Goal: Transaction & Acquisition: Purchase product/service

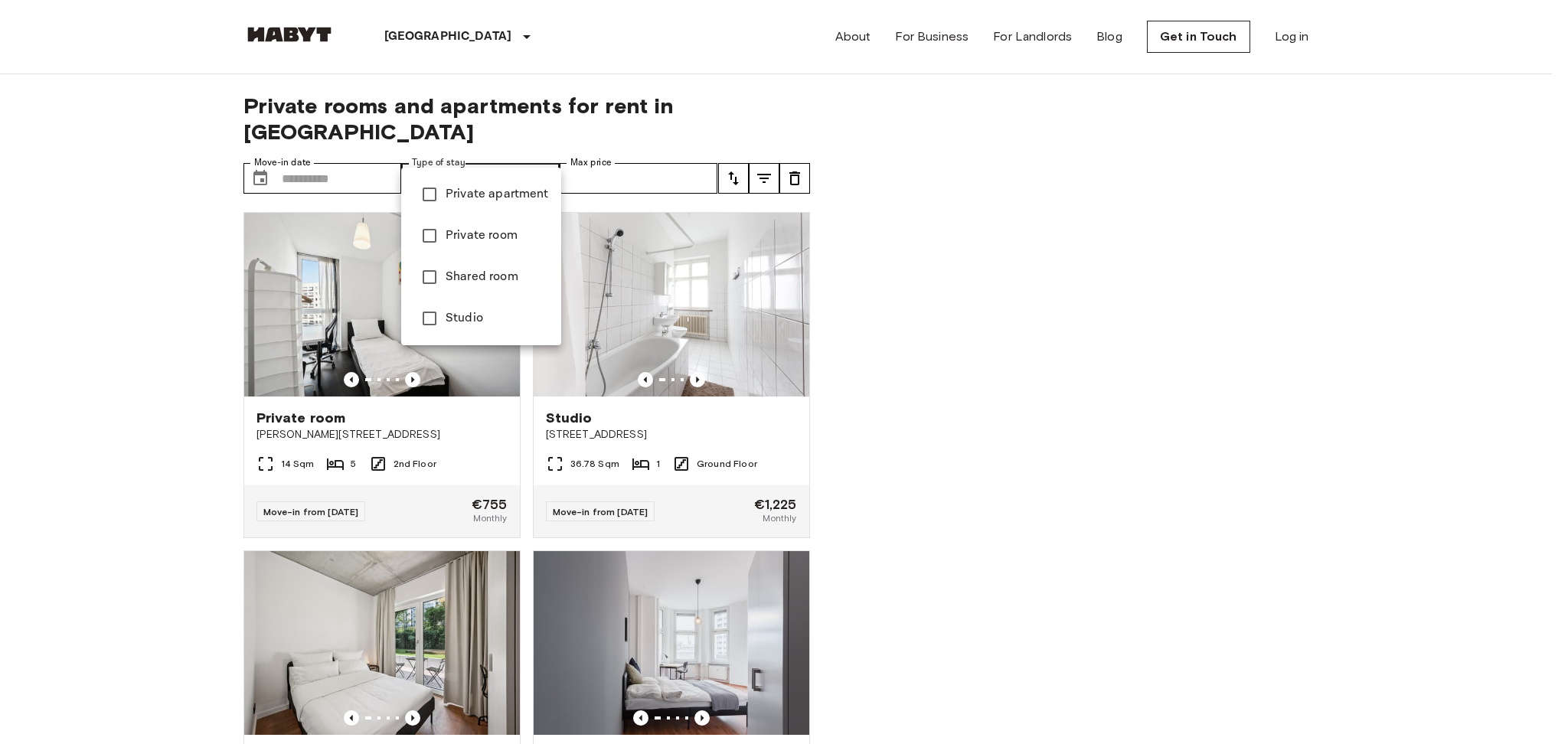
click at [462, 317] on span "Studio" at bounding box center [497, 319] width 103 height 18
type input "******"
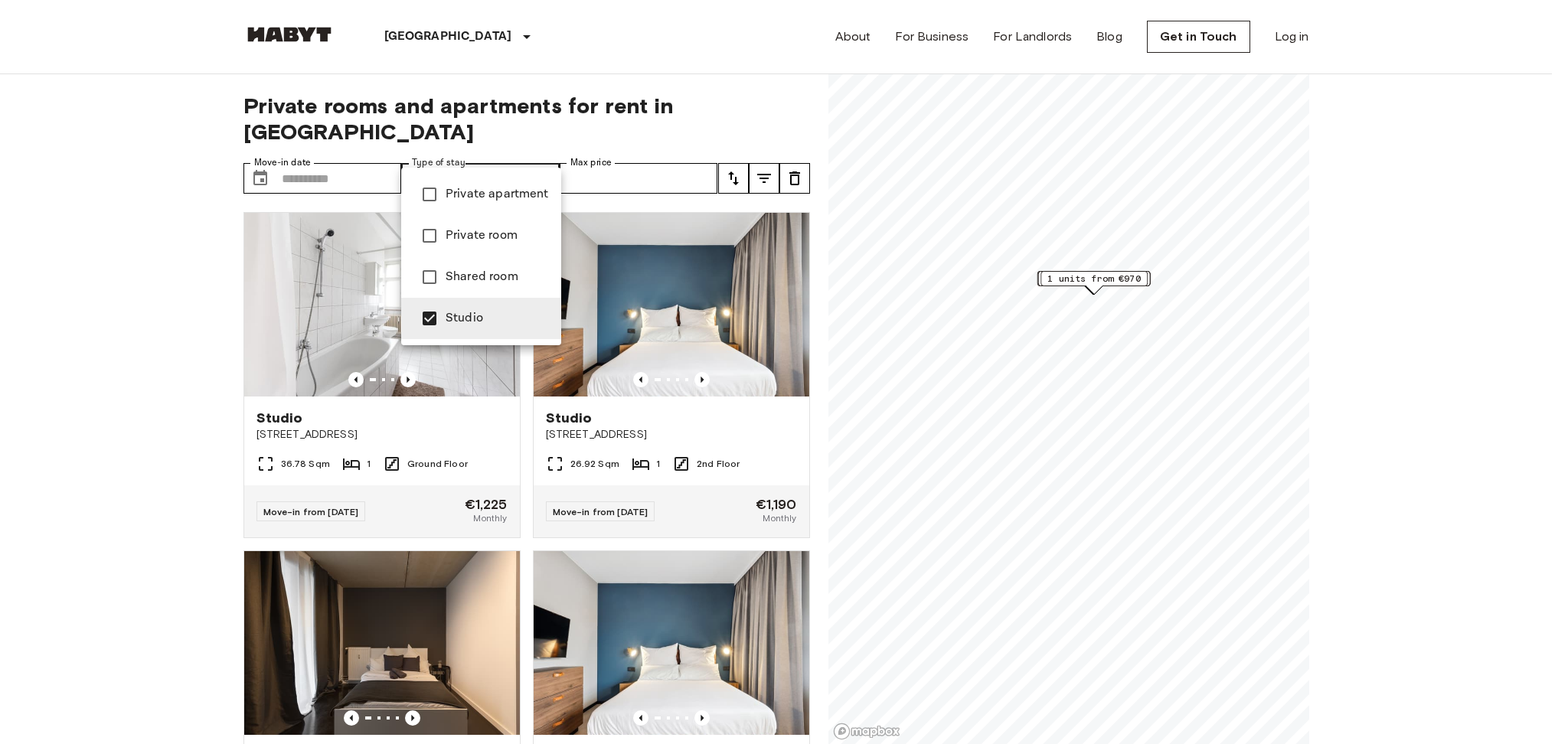
click at [99, 382] on div at bounding box center [784, 372] width 1568 height 744
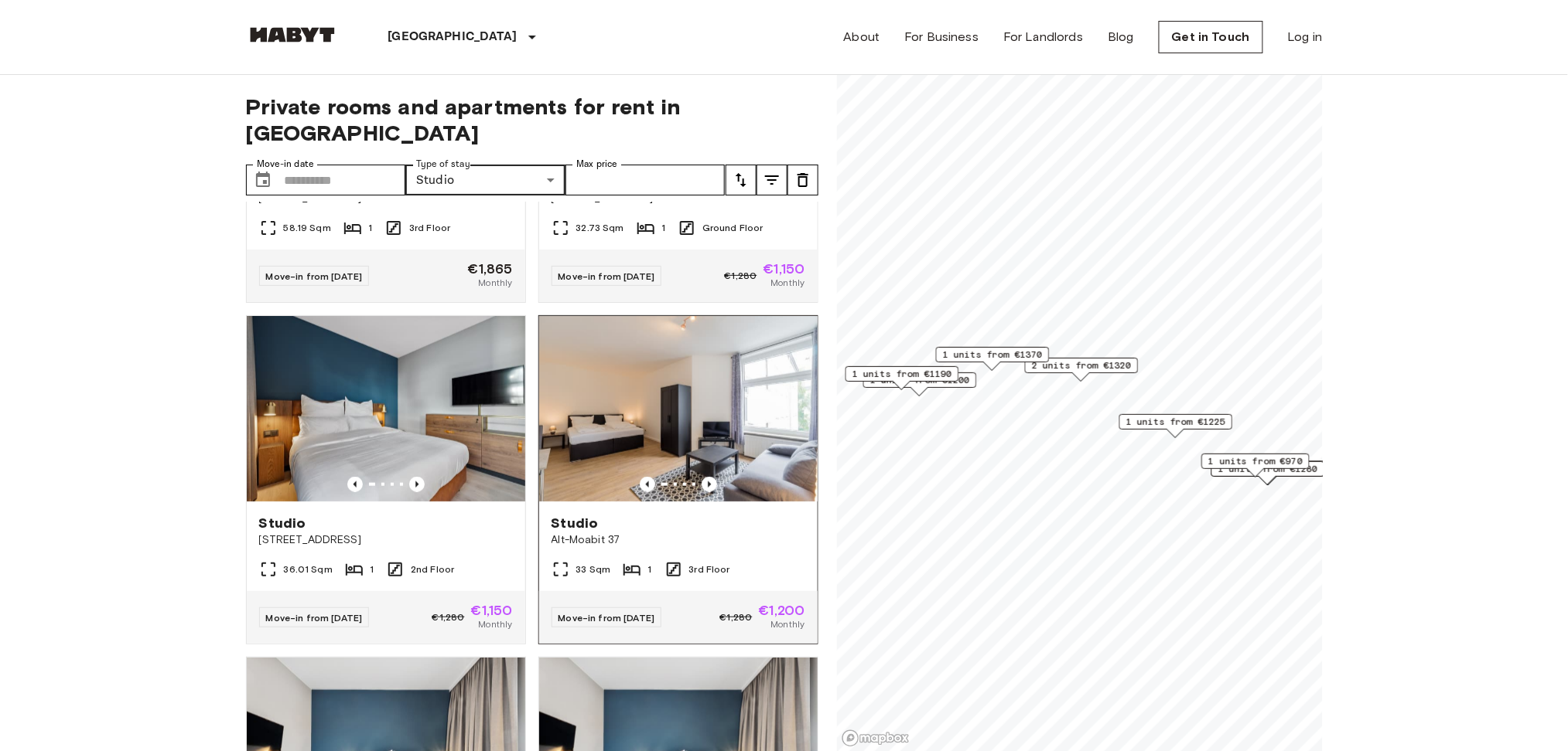
scroll to position [618, 0]
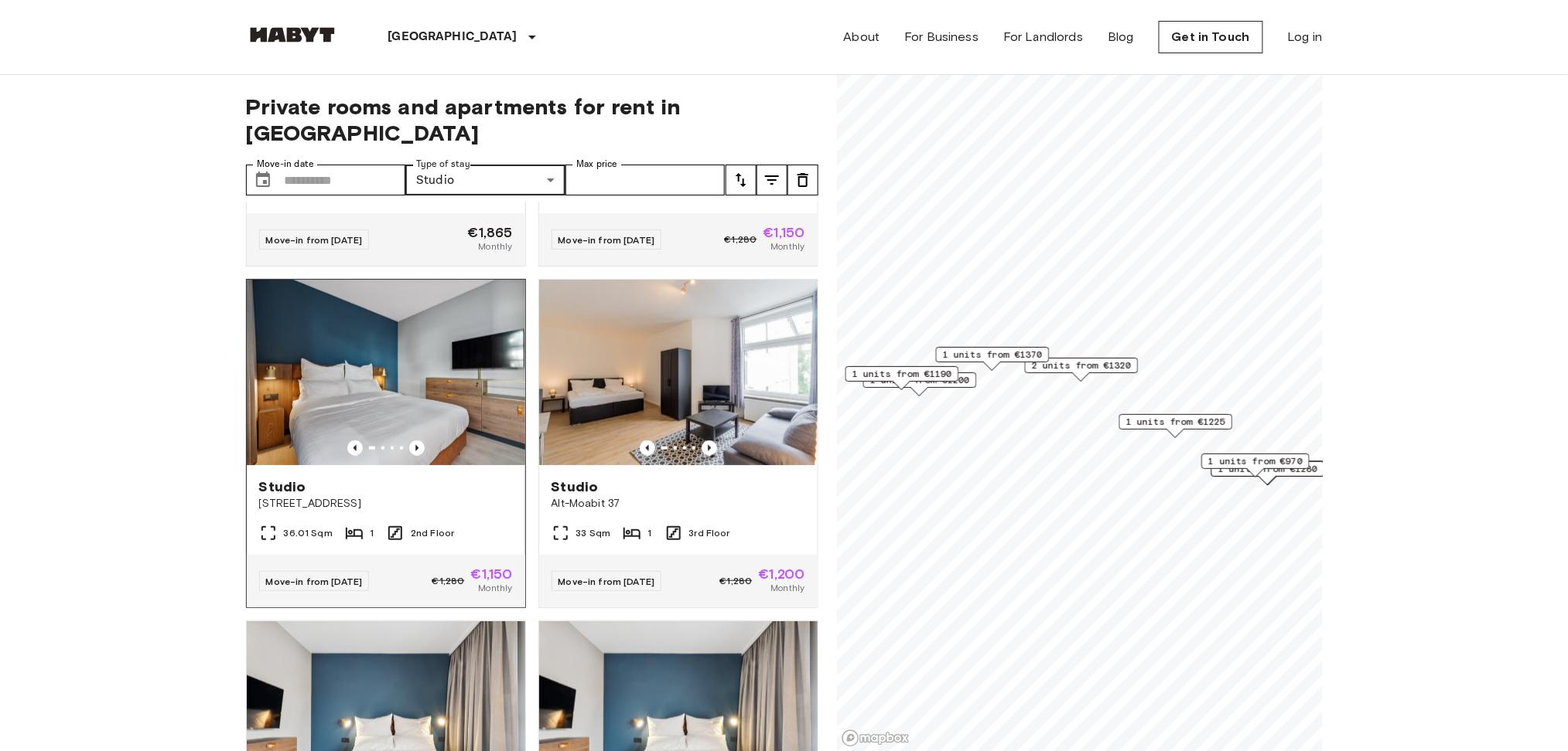
click at [487, 406] on img at bounding box center [385, 373] width 278 height 186
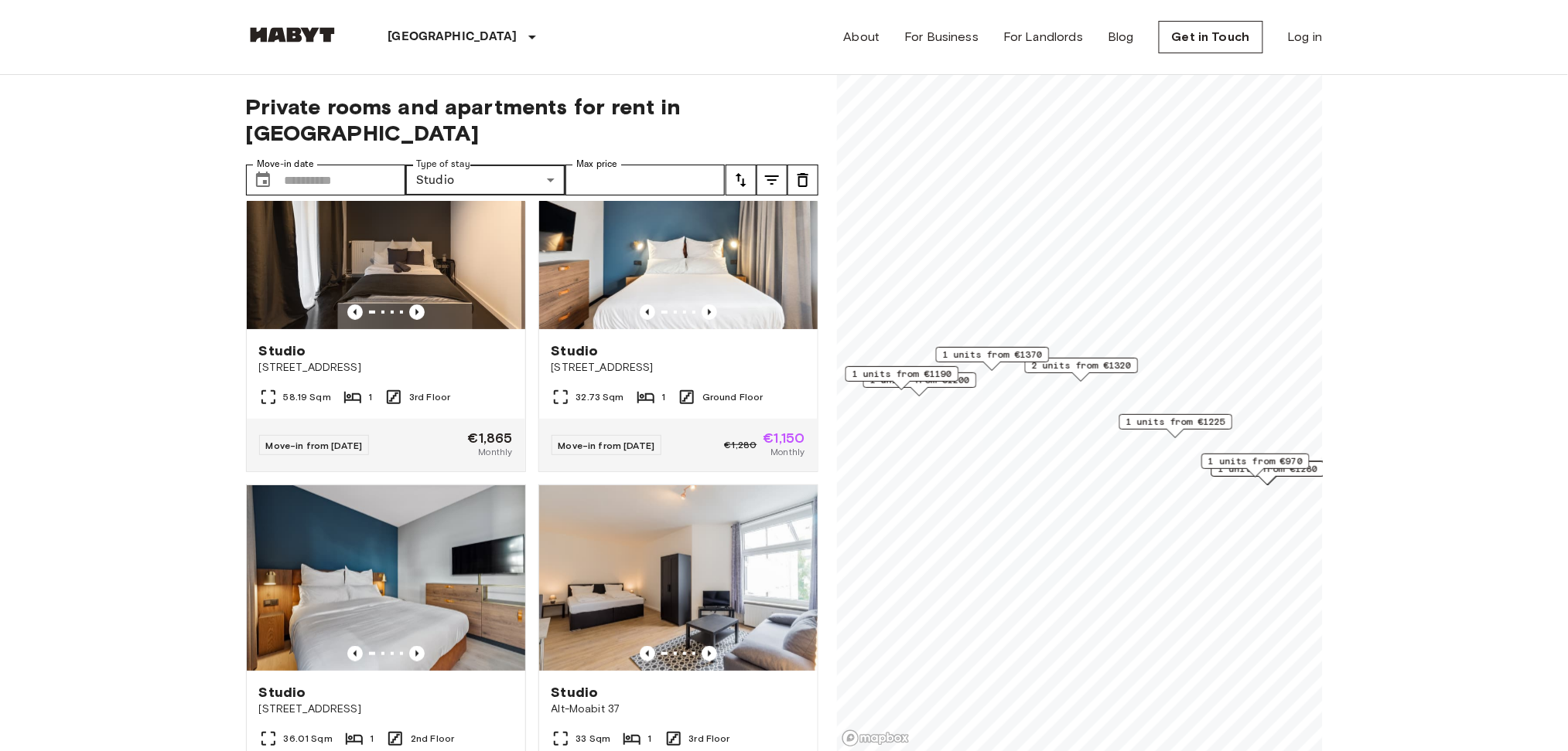
scroll to position [412, 0]
